Goal: Task Accomplishment & Management: Complete application form

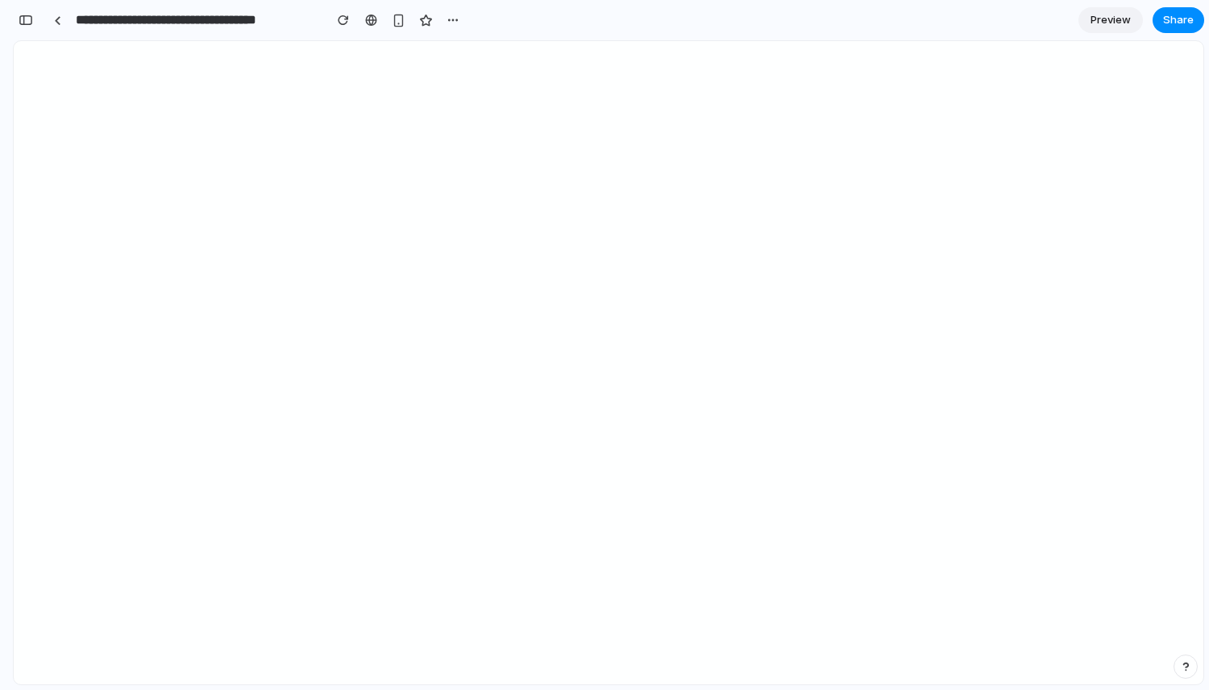
scroll to position [940, 0]
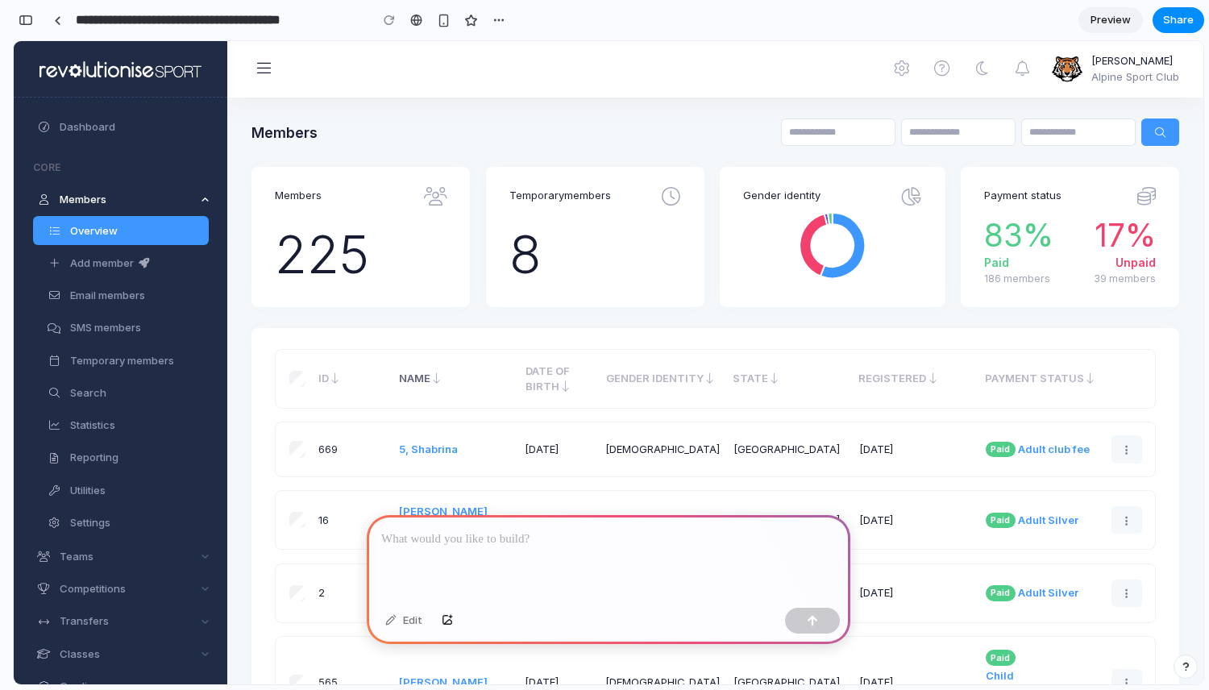
click at [947, 424] on div "669 Paid" at bounding box center [716, 450] width 880 height 54
click at [910, 131] on input "First name" at bounding box center [958, 132] width 115 height 27
click at [822, 134] on input "Member ID" at bounding box center [838, 132] width 115 height 27
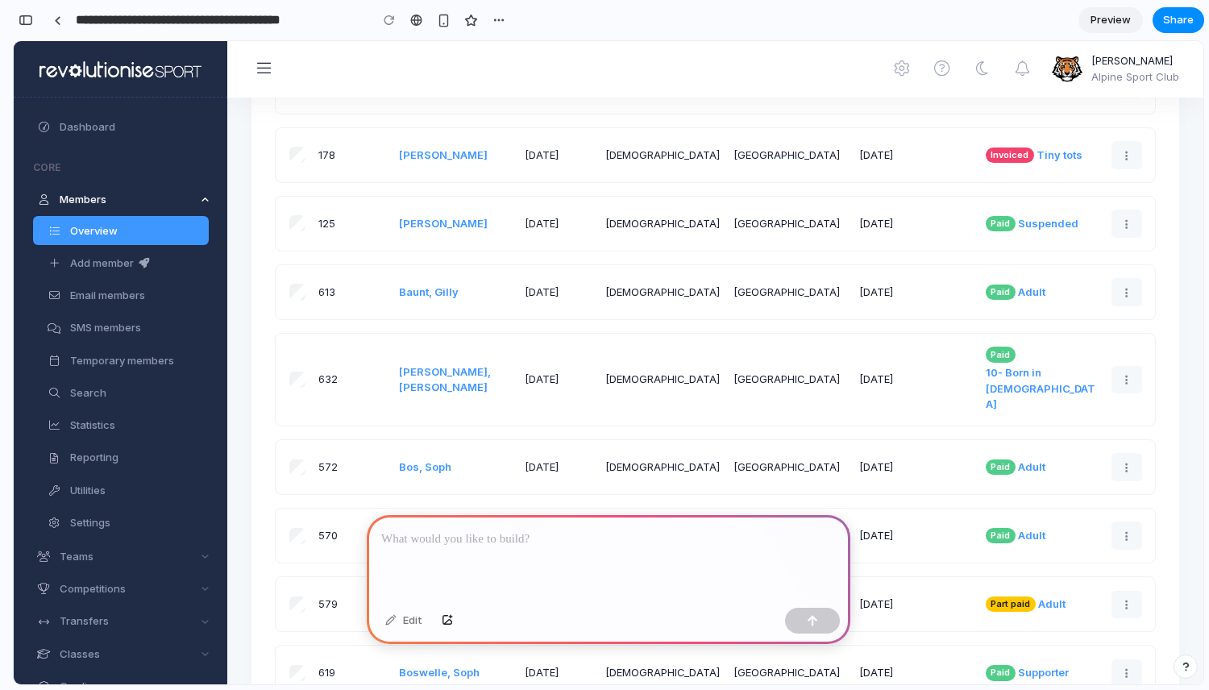
scroll to position [888, 0]
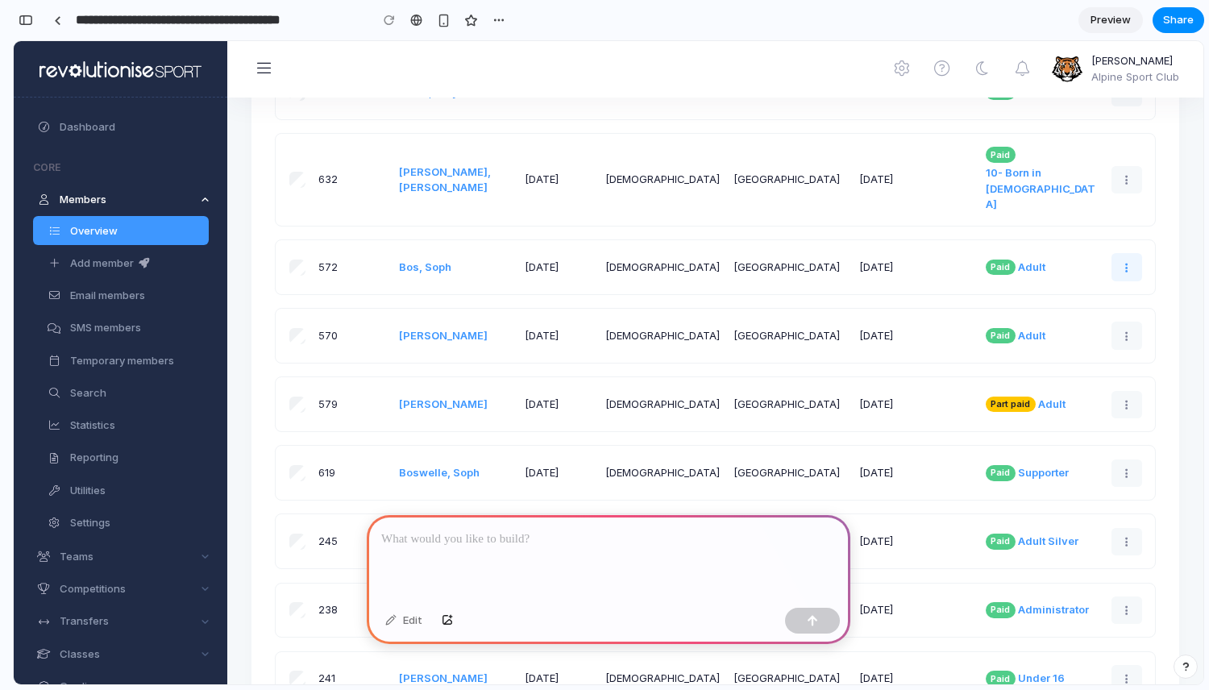
click at [1115, 253] on link at bounding box center [1127, 266] width 31 height 27
click at [1116, 253] on link at bounding box center [1127, 266] width 31 height 27
click at [1118, 253] on link at bounding box center [1127, 266] width 31 height 27
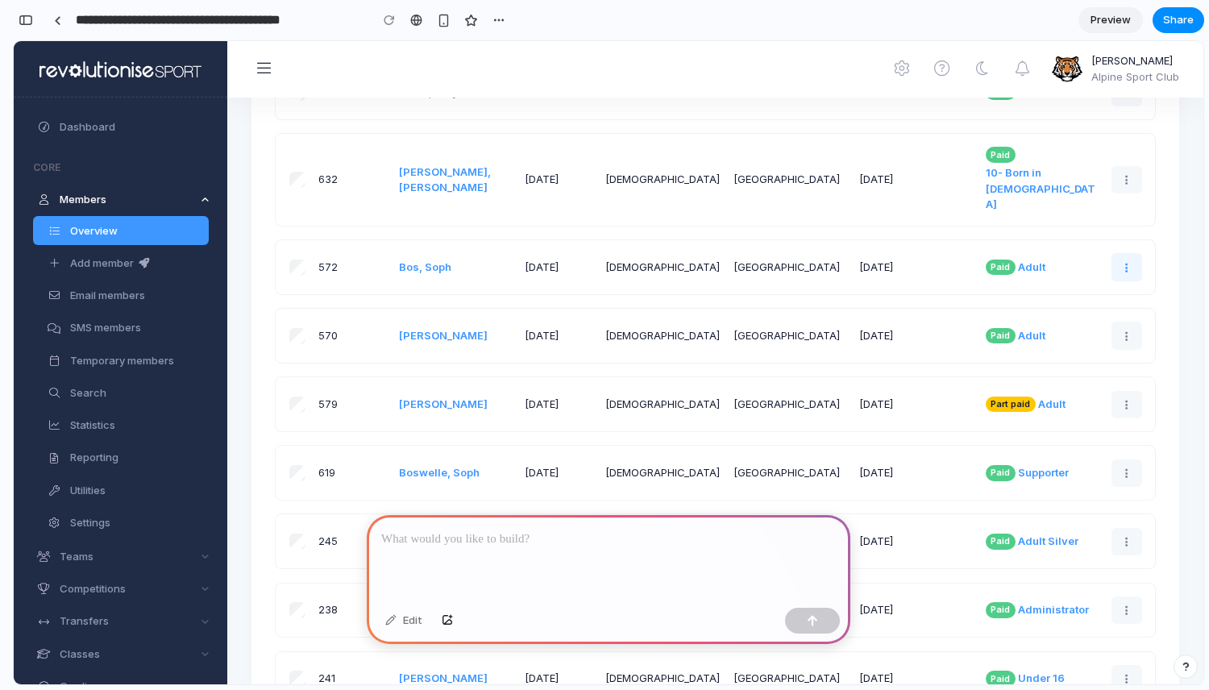
click at [1118, 253] on link at bounding box center [1127, 266] width 31 height 27
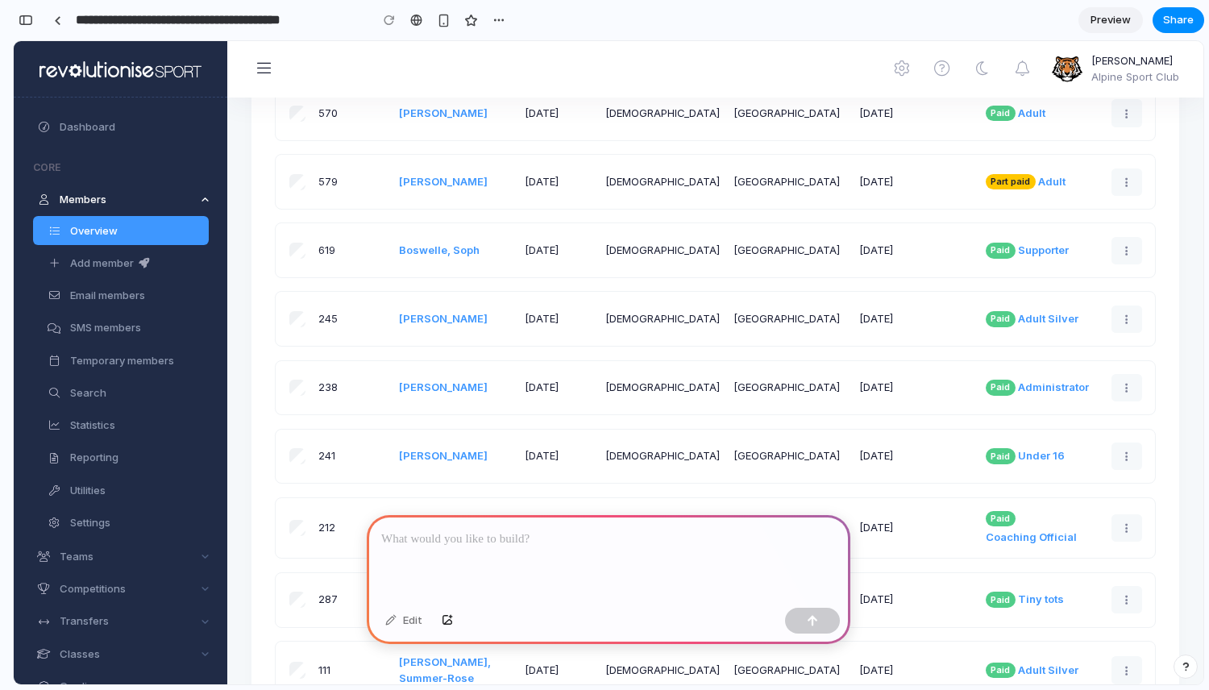
scroll to position [1443, 0]
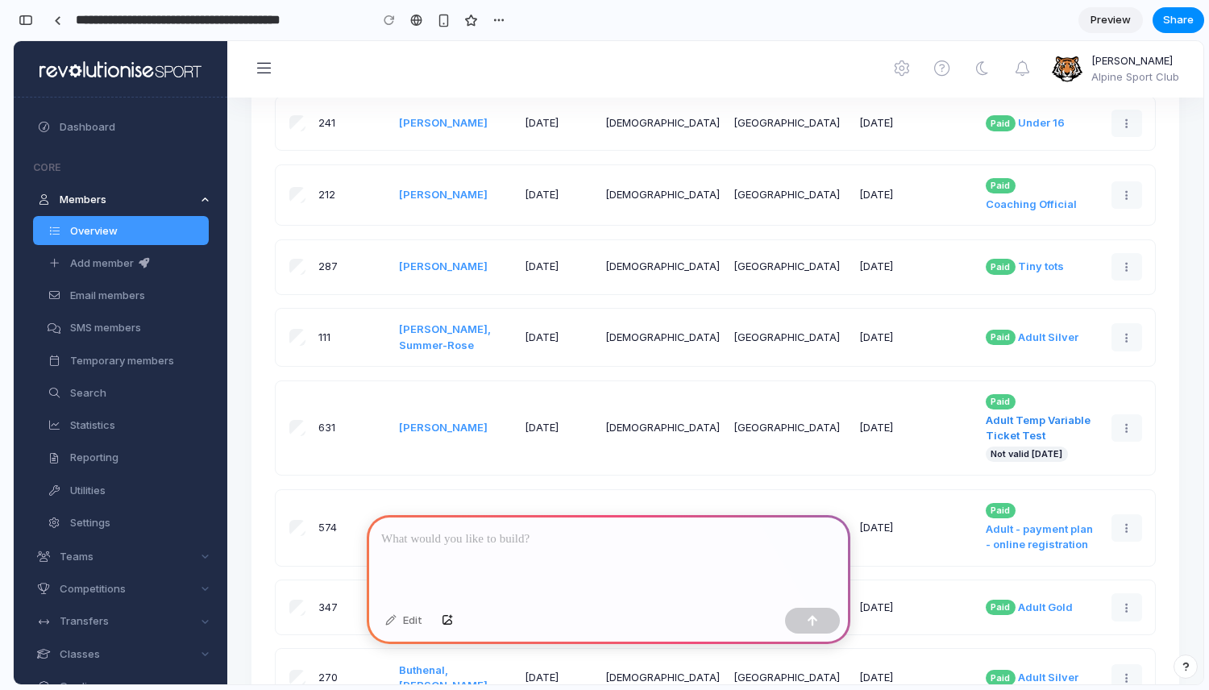
click at [1024, 413] on span "Adult Temp Variable Ticket Test" at bounding box center [1042, 428] width 113 height 31
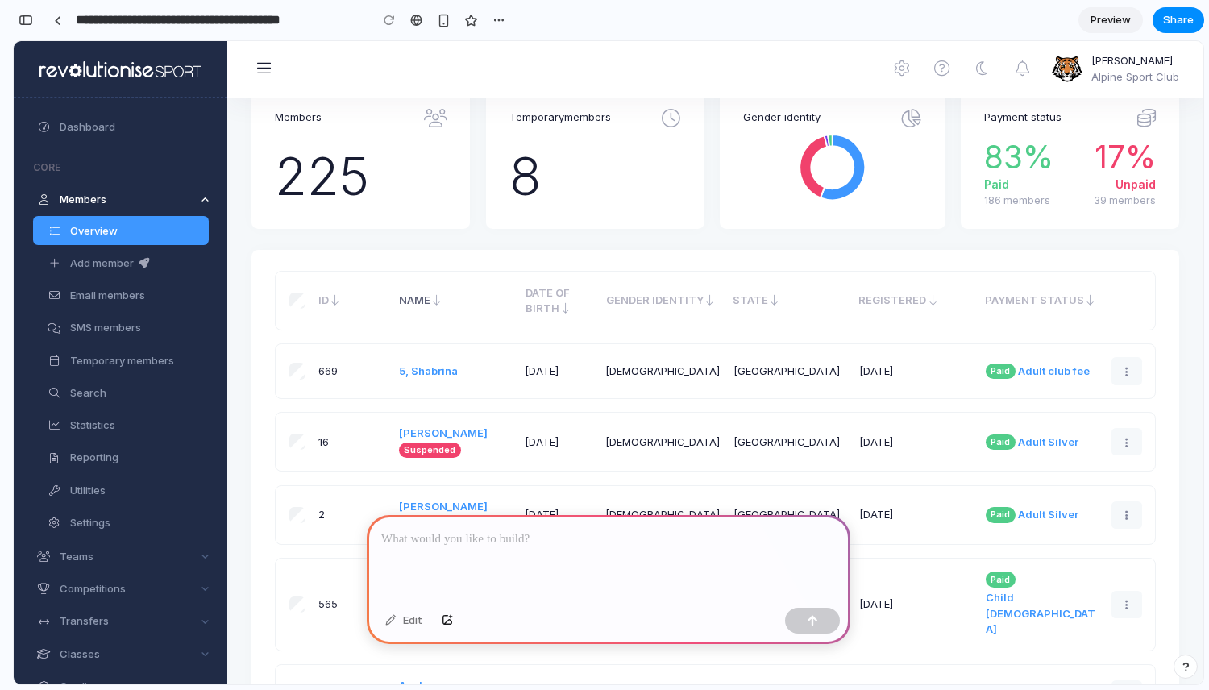
scroll to position [0, 0]
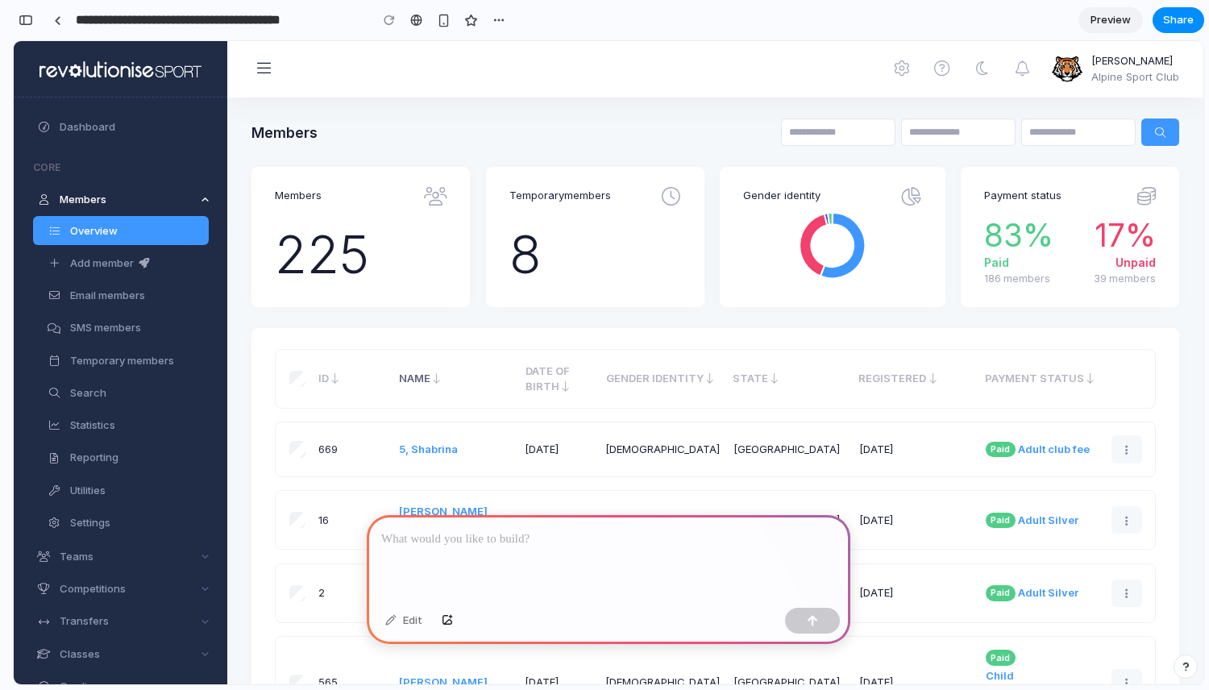
click at [685, 197] on div "Temp orary members 8" at bounding box center [595, 237] width 219 height 140
click at [1024, 68] on span at bounding box center [1022, 69] width 3 height 3
click at [987, 74] on icon at bounding box center [982, 69] width 12 height 16
